Goal: Task Accomplishment & Management: Manage account settings

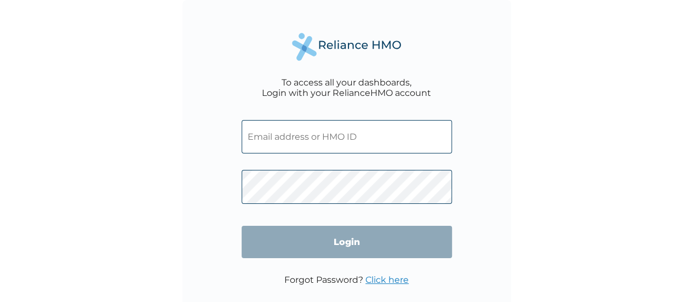
type input "[EMAIL_ADDRESS][DOMAIN_NAME]"
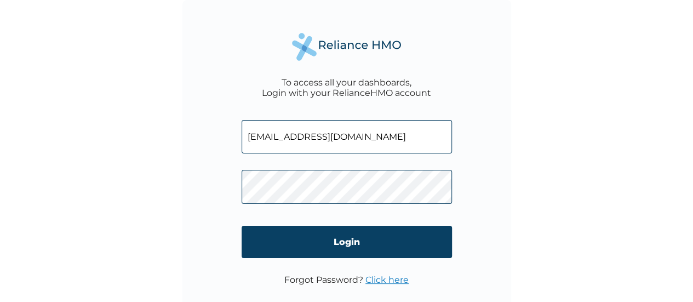
click at [388, 279] on link "Click here" at bounding box center [386, 279] width 43 height 10
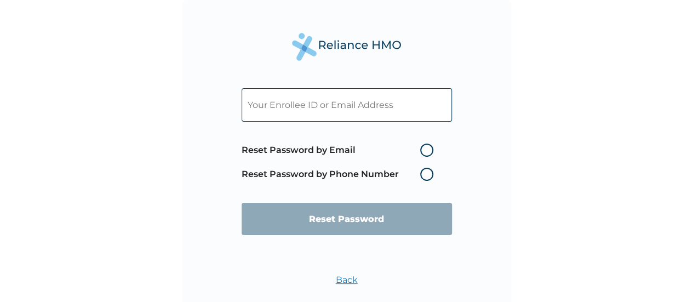
click at [383, 108] on input "text" at bounding box center [346, 104] width 210 height 33
paste input "[EMAIL_ADDRESS][DOMAIN_NAME]"
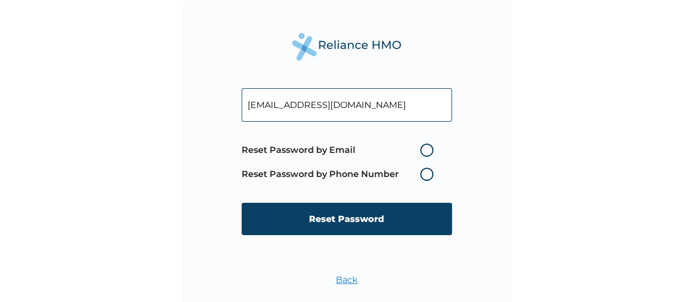
type input "[EMAIL_ADDRESS][DOMAIN_NAME]"
click at [427, 147] on label "Reset Password by Email" at bounding box center [339, 149] width 197 height 13
click at [422, 147] on input "Reset Password by Email" at bounding box center [414, 150] width 18 height 18
radio input "true"
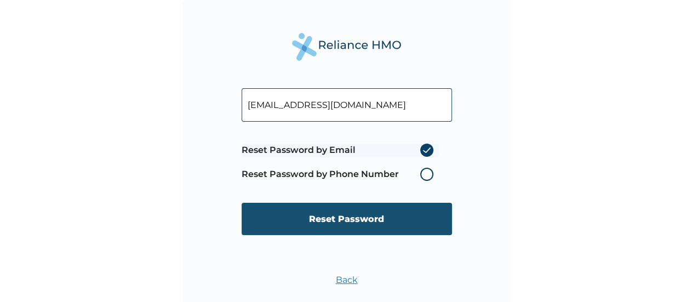
click at [400, 222] on input "Reset Password" at bounding box center [346, 219] width 210 height 32
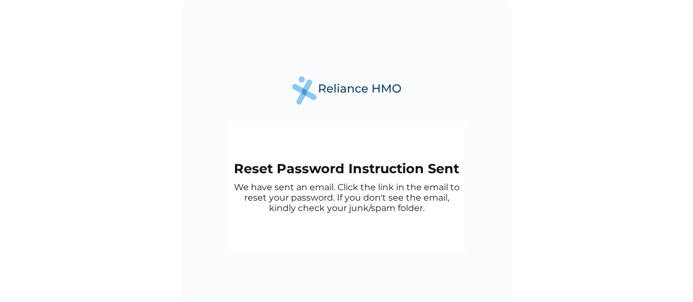
scroll to position [26, 0]
